Goal: Navigation & Orientation: Find specific page/section

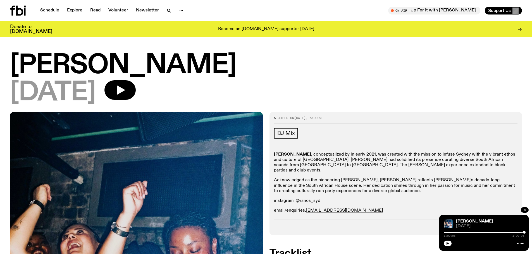
click at [523, 209] on icon "button" at bounding box center [524, 210] width 3 height 3
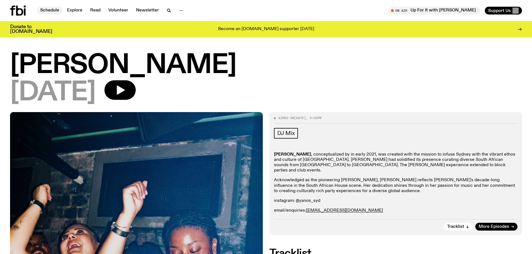
click at [53, 9] on link "Schedule" at bounding box center [50, 11] width 26 height 8
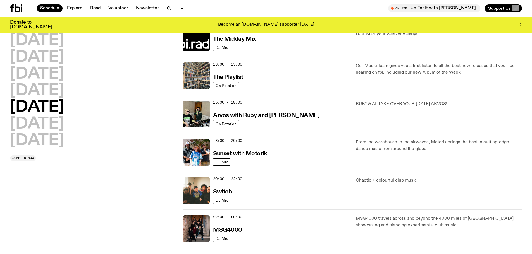
scroll to position [163, 0]
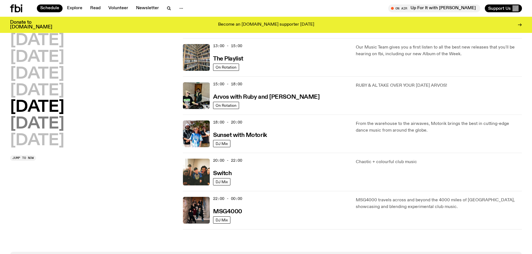
click at [61, 125] on h2 "[DATE]" at bounding box center [37, 124] width 54 height 16
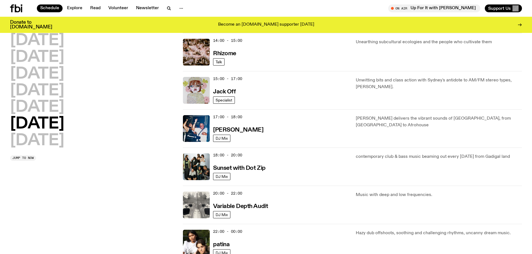
scroll to position [267, 0]
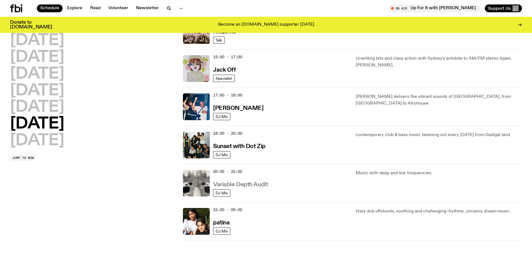
click at [256, 185] on h3 "Variable Depth Audit" at bounding box center [240, 185] width 55 height 6
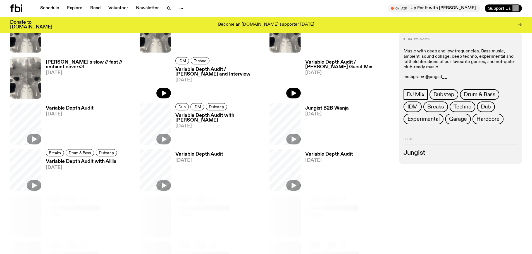
scroll to position [277, 0]
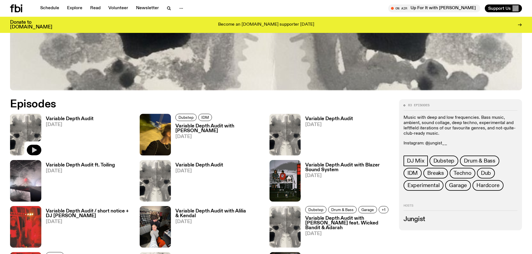
click at [33, 151] on icon "button" at bounding box center [34, 150] width 5 height 6
